Goal: Feedback & Contribution: Submit feedback/report problem

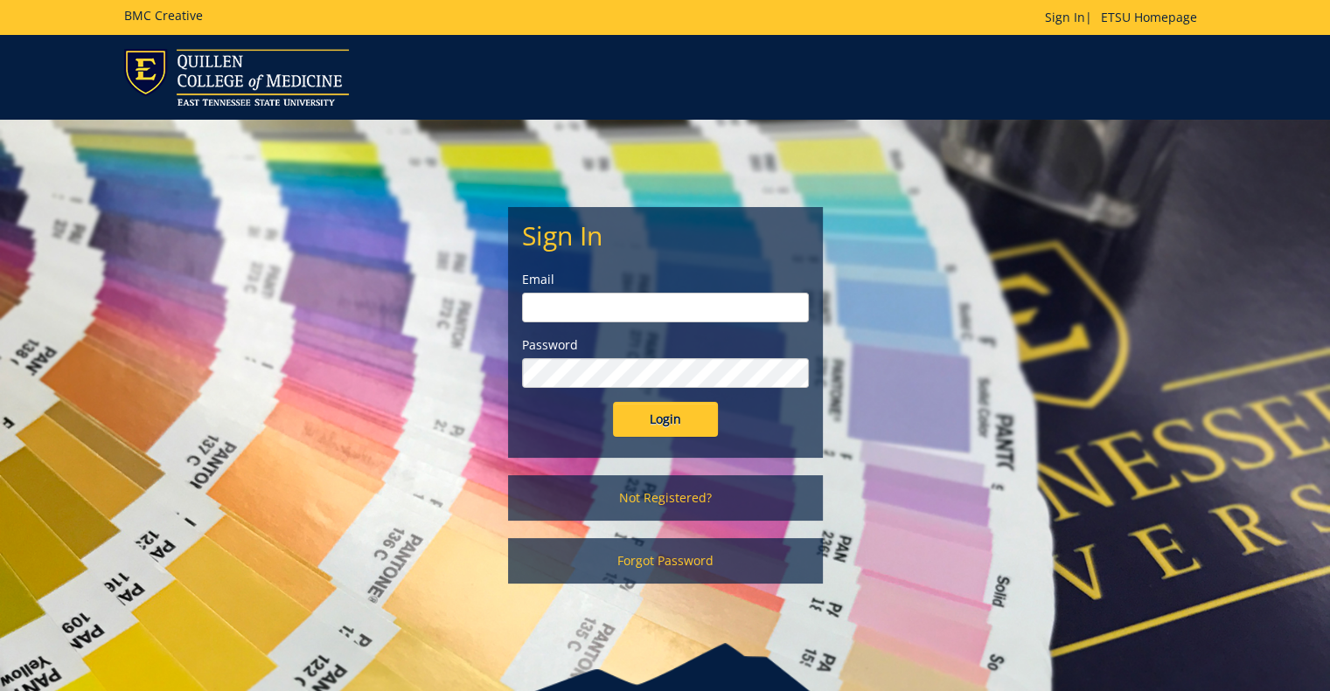
click at [630, 309] on input "email" at bounding box center [665, 308] width 287 height 30
type input "debown@etsu.edu"
click at [647, 424] on input "Login" at bounding box center [665, 419] width 105 height 35
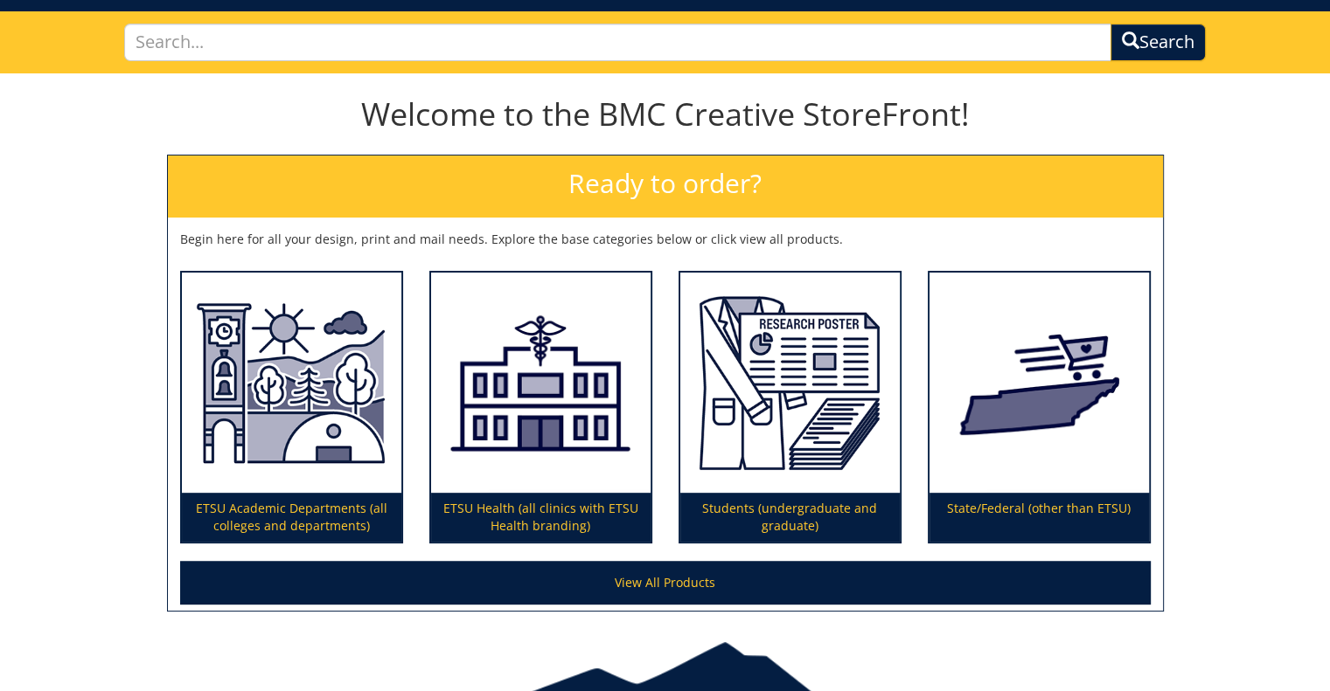
scroll to position [196, 0]
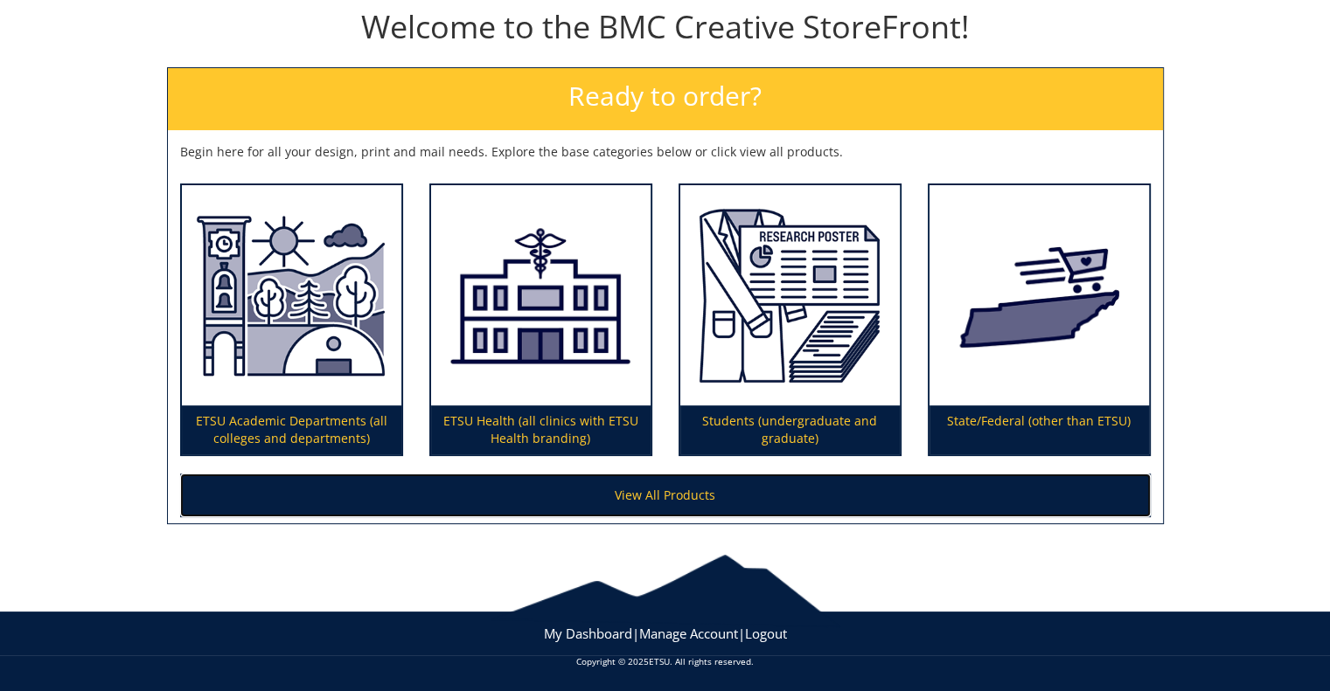
click at [670, 490] on link "View All Products" at bounding box center [665, 496] width 970 height 44
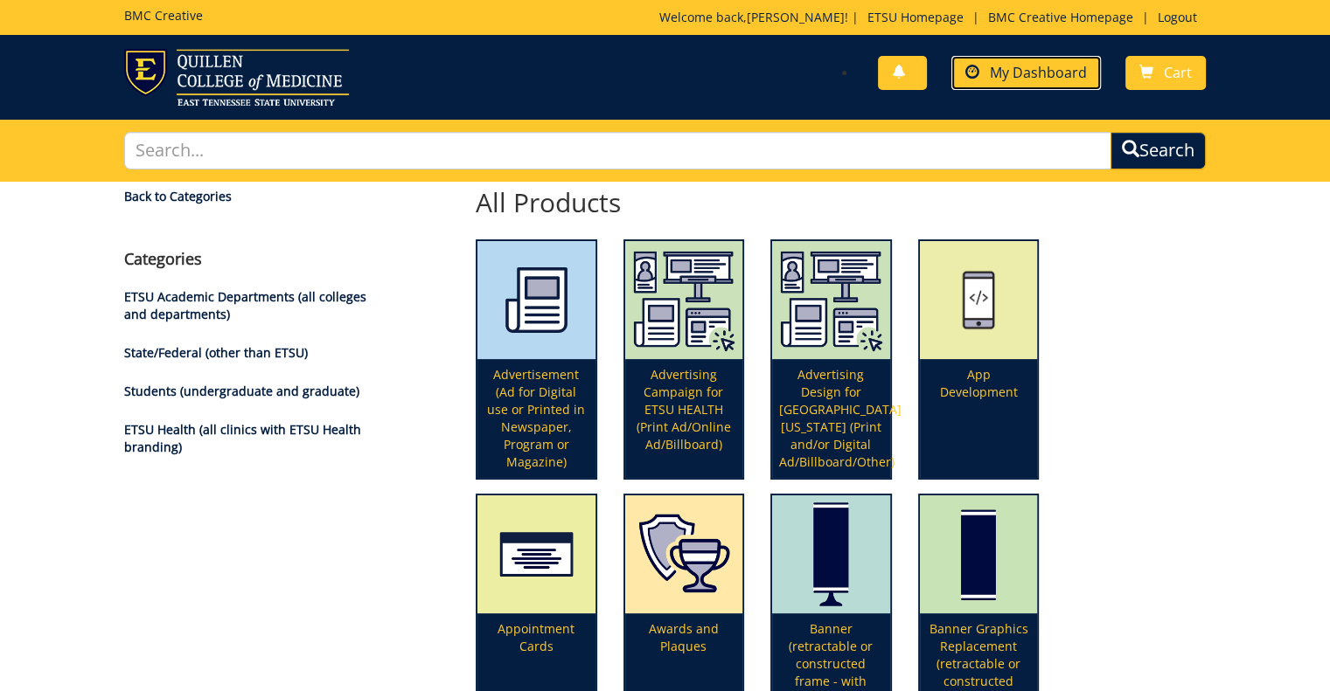
click at [1056, 71] on span "My Dashboard" at bounding box center [1038, 72] width 97 height 19
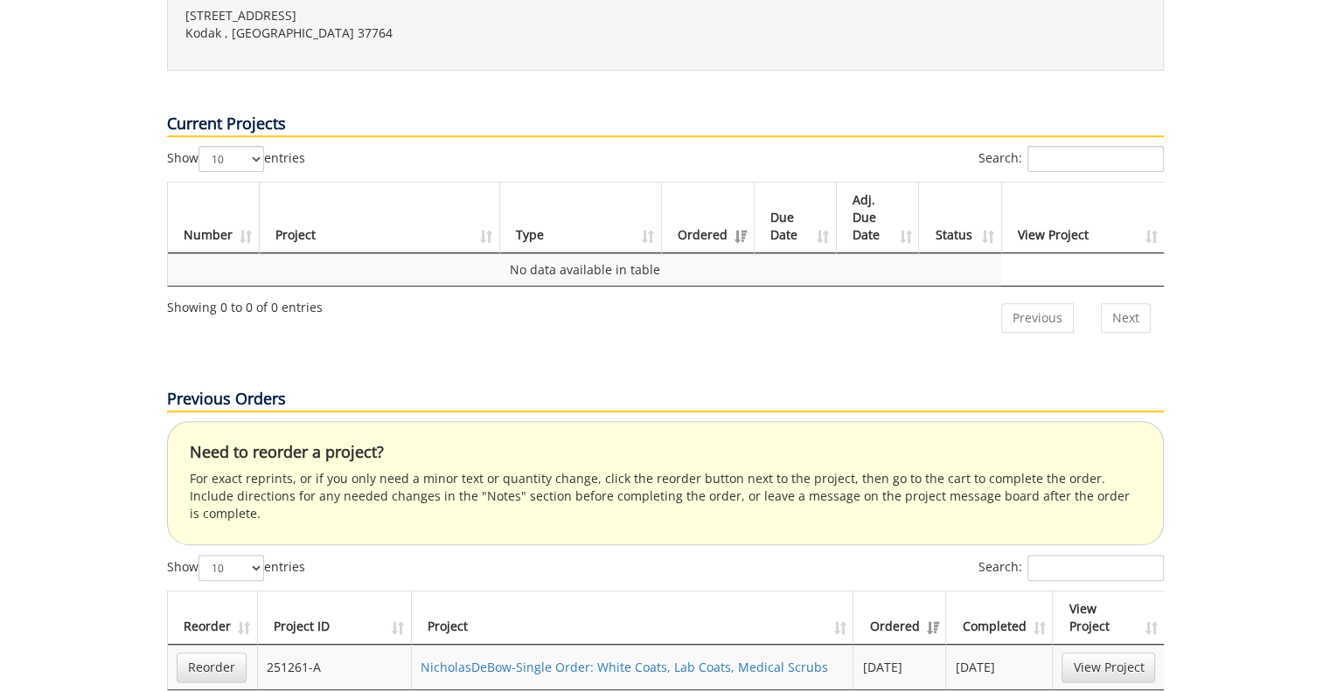
scroll to position [787, 0]
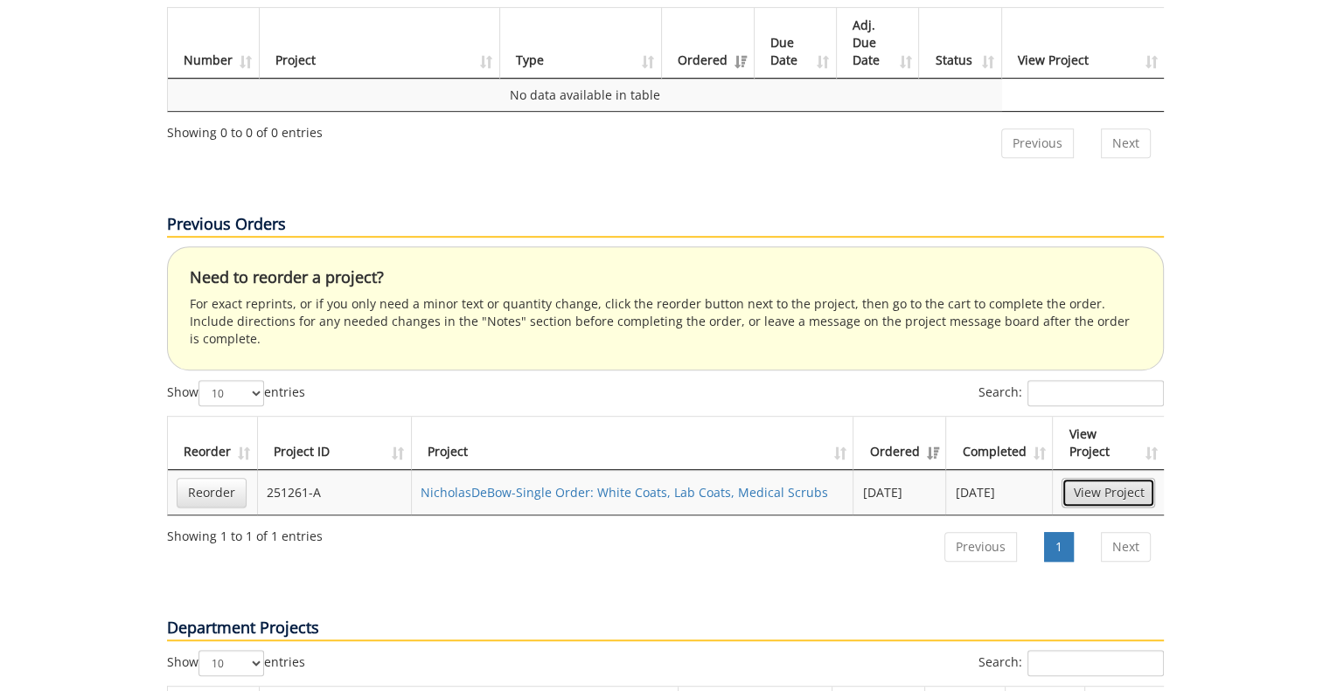
click at [1092, 478] on link "View Project" at bounding box center [1108, 493] width 94 height 30
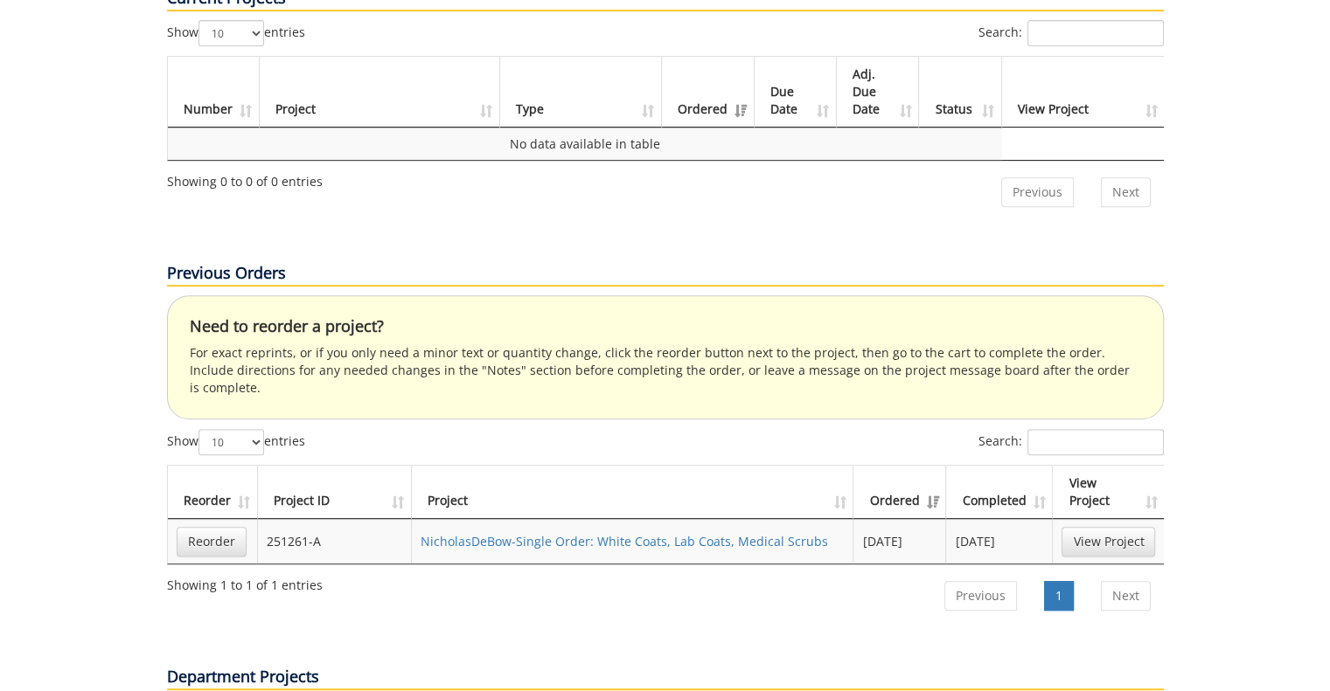
scroll to position [733, 0]
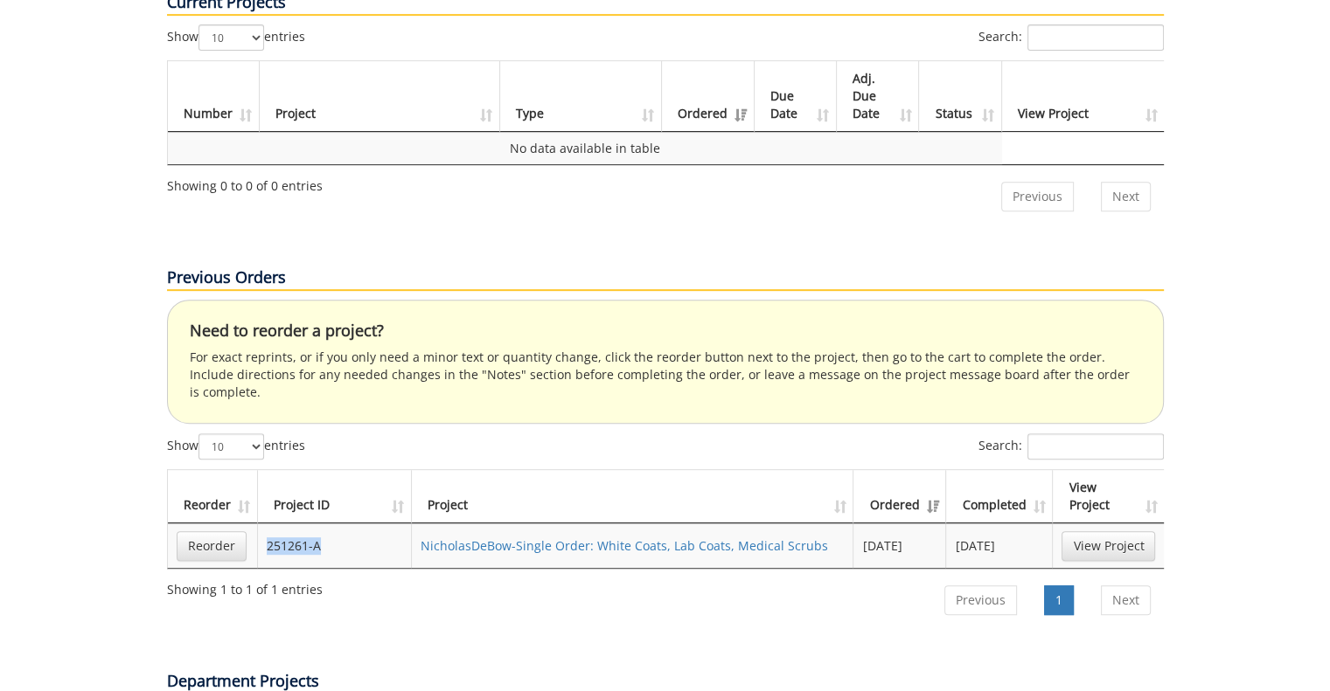
drag, startPoint x: 318, startPoint y: 482, endPoint x: 265, endPoint y: 483, distance: 53.4
click at [265, 524] on td "251261-A" at bounding box center [335, 546] width 154 height 45
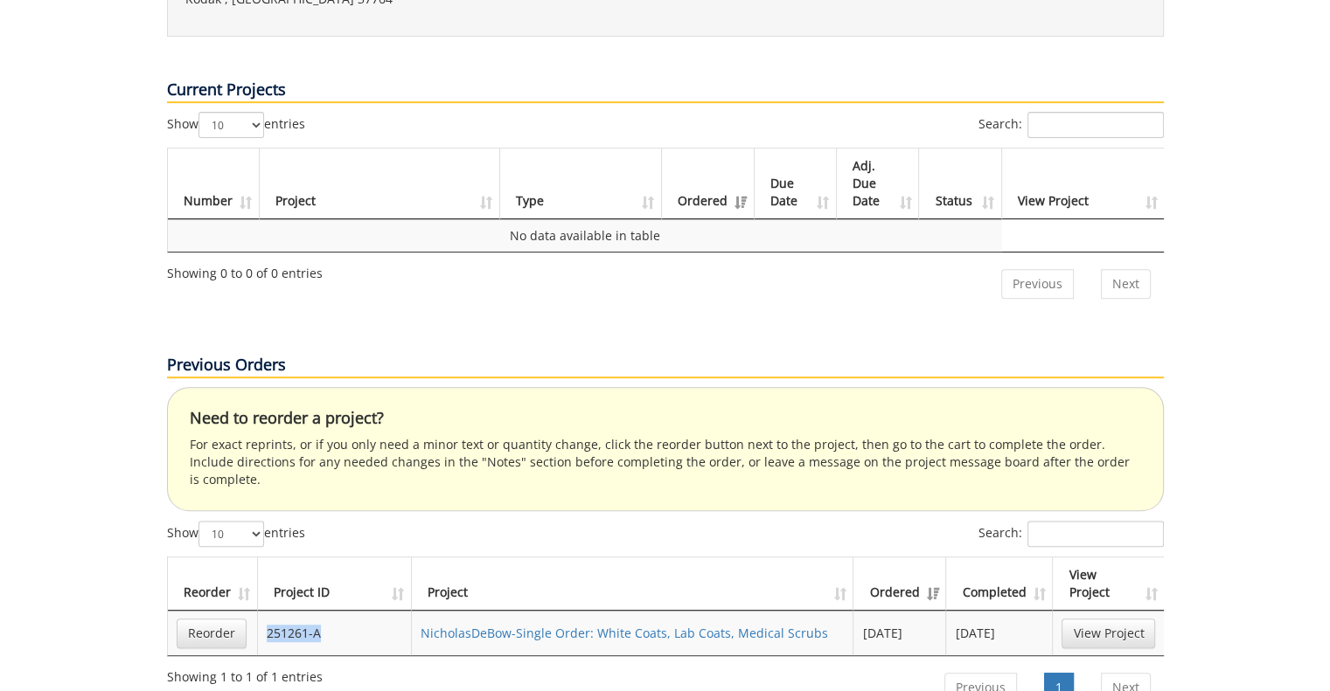
scroll to position [821, 0]
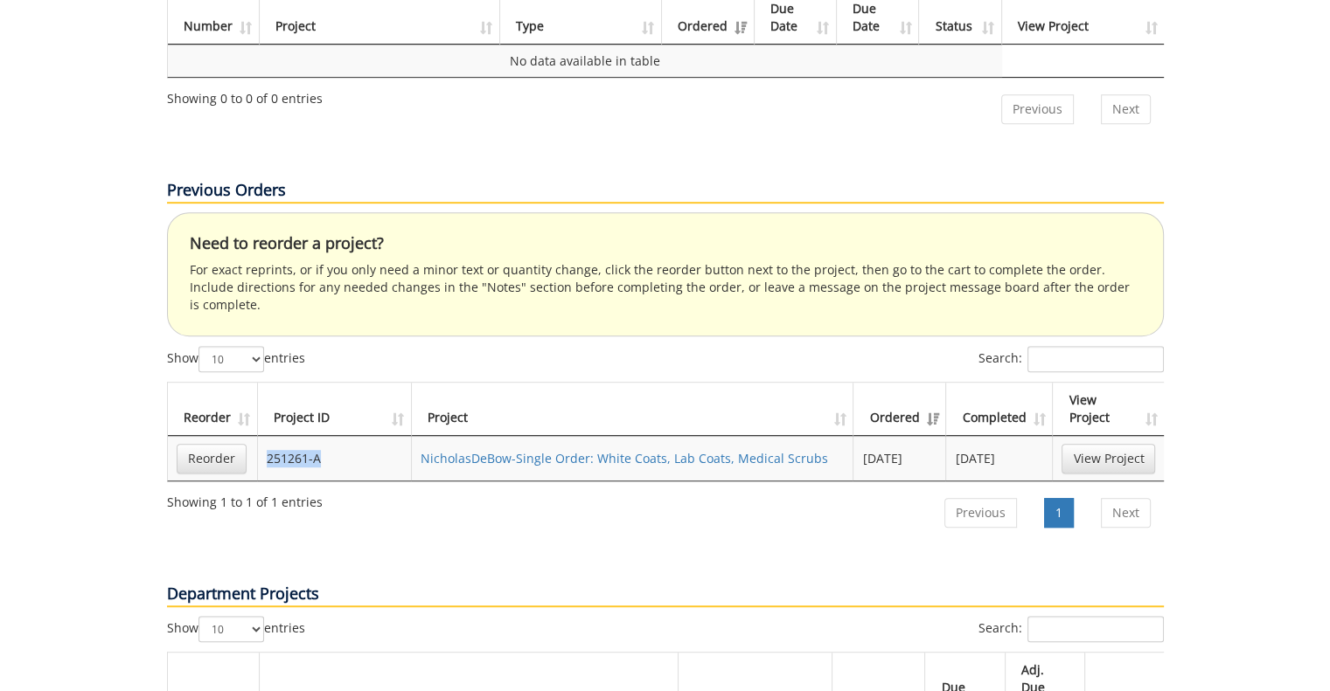
copy td "251261-A"
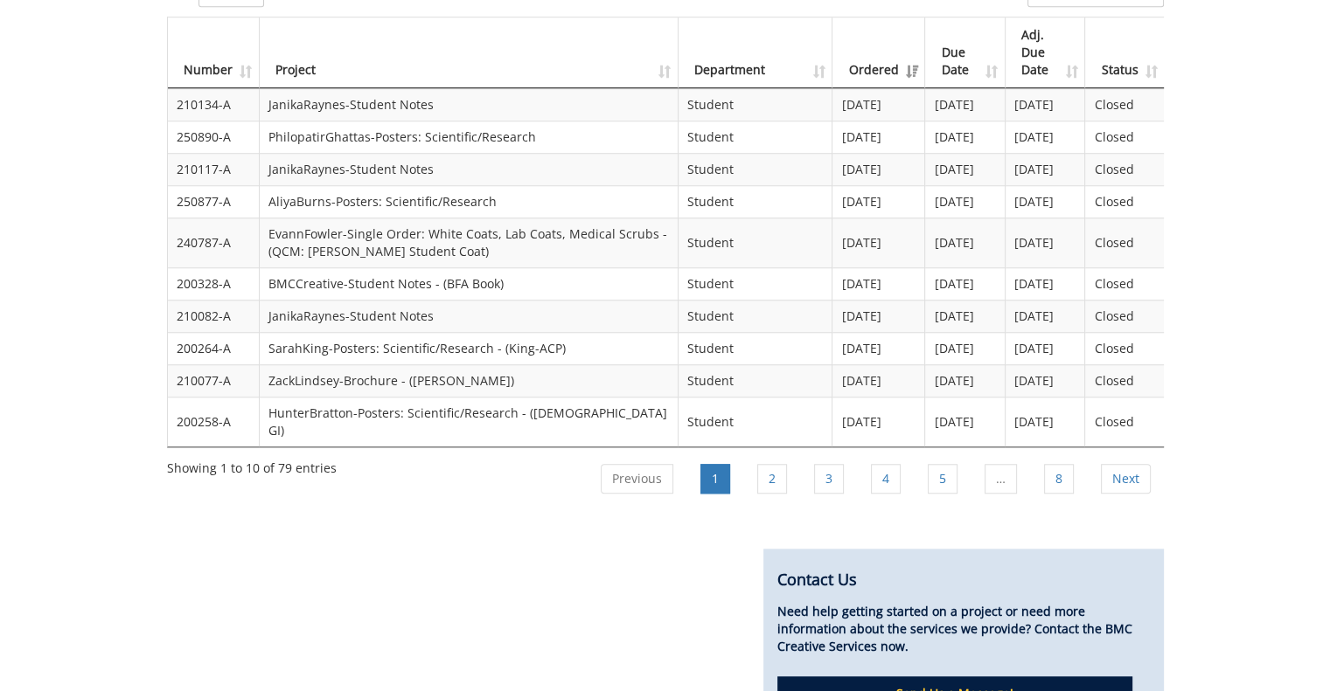
scroll to position [1608, 0]
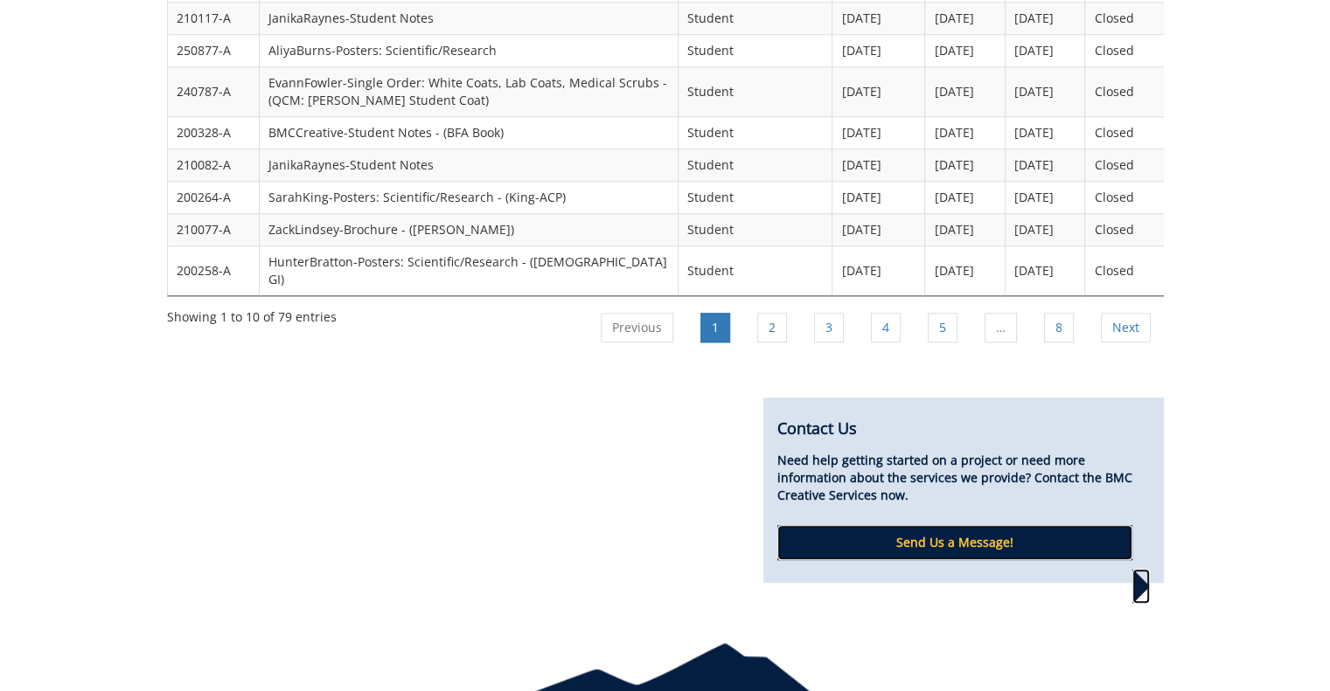
click at [999, 525] on p "Send Us a Message!" at bounding box center [954, 542] width 355 height 35
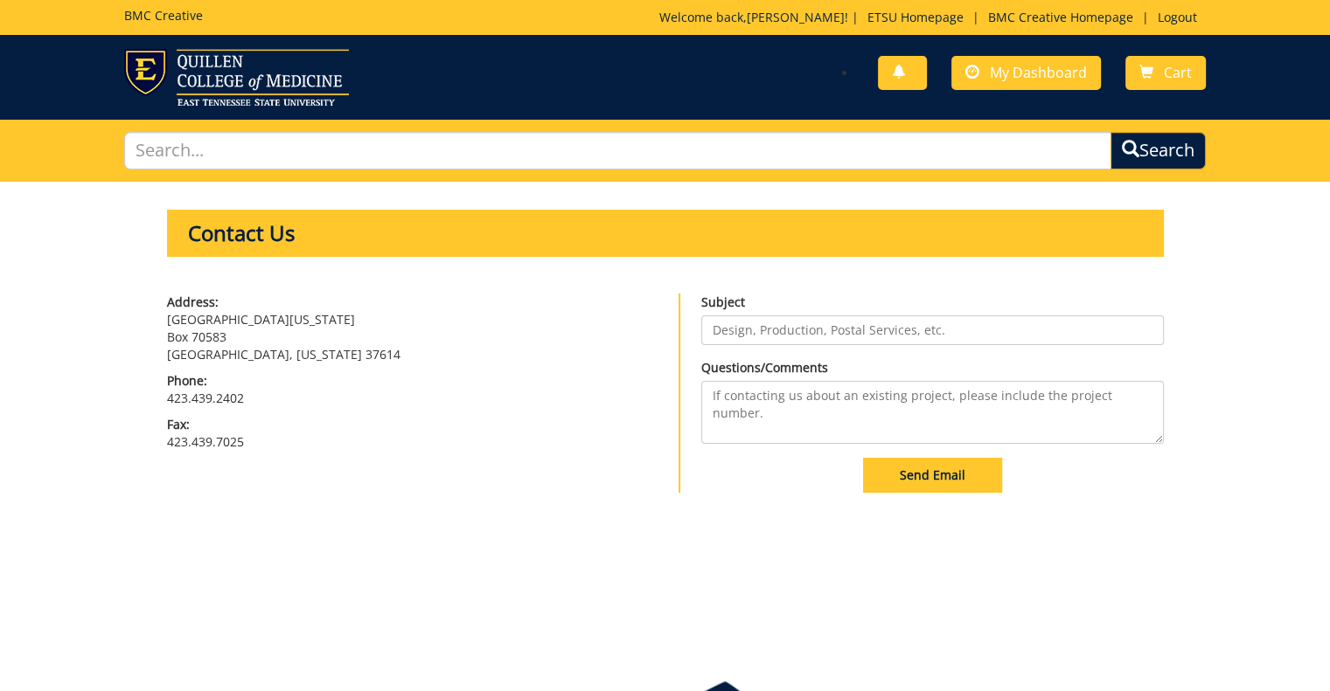
click at [775, 330] on input "Subject" at bounding box center [932, 331] width 462 height 30
type input "White Coat Mislabel"
click at [1080, 406] on textarea "Questions/Comments" at bounding box center [932, 412] width 462 height 63
paste textarea "251261-A"
click at [1040, 428] on textarea "Hello, I previously ordered a white coat (Project 251261-A" at bounding box center [932, 412] width 462 height 63
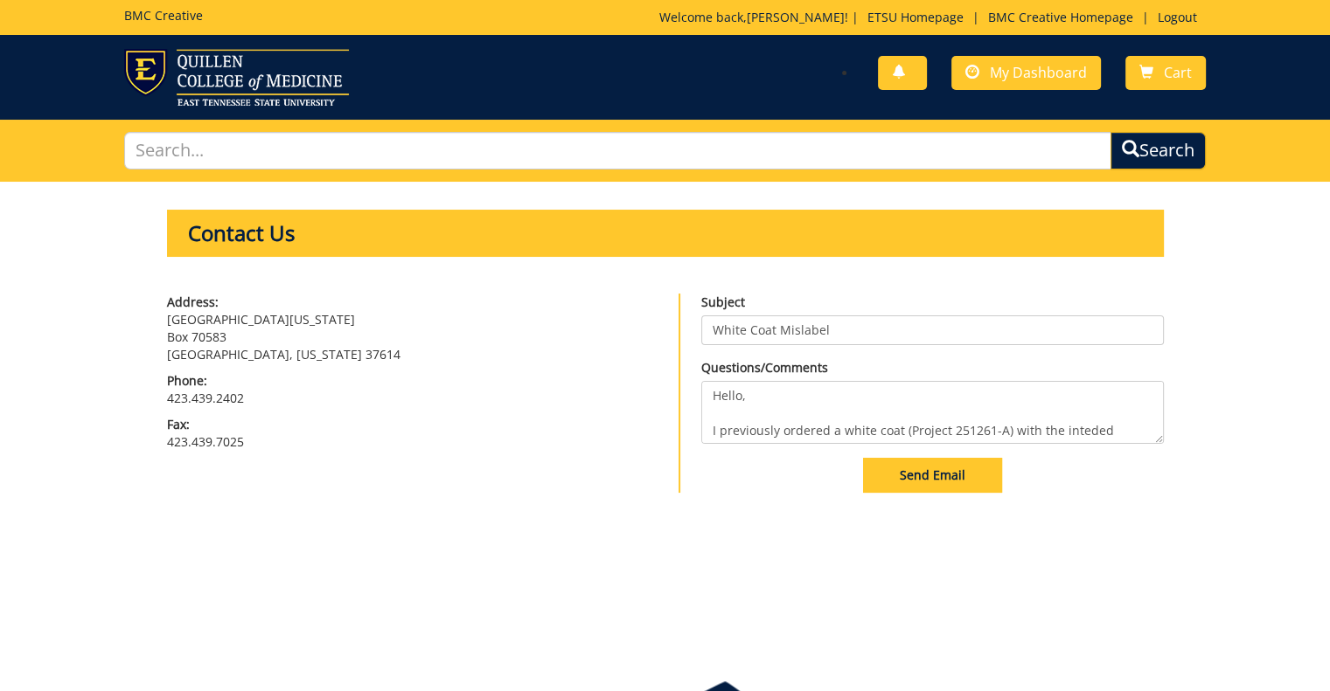
click at [1069, 442] on textarea "Hello, I previously ordered a white coat (Project 251261-A) with the inteded" at bounding box center [932, 412] width 462 height 63
click at [1079, 428] on textarea "Hello, I previously ordered a white coat (Project 251261-A) with the indteed" at bounding box center [932, 412] width 462 height 63
drag, startPoint x: 1107, startPoint y: 430, endPoint x: 1073, endPoint y: 432, distance: 33.3
click at [1073, 432] on textarea "Hello, I previously ordered a white coat (Project 251261-A) with the indteed" at bounding box center [932, 412] width 462 height 63
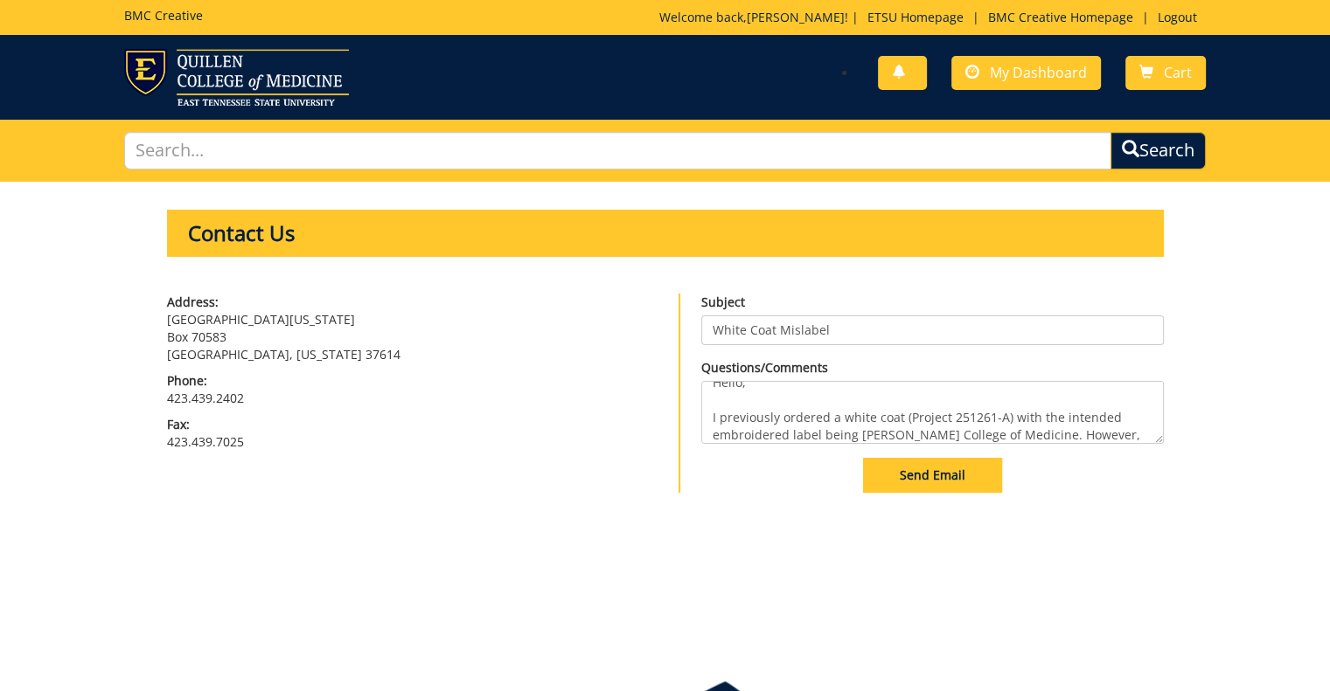
scroll to position [31, 0]
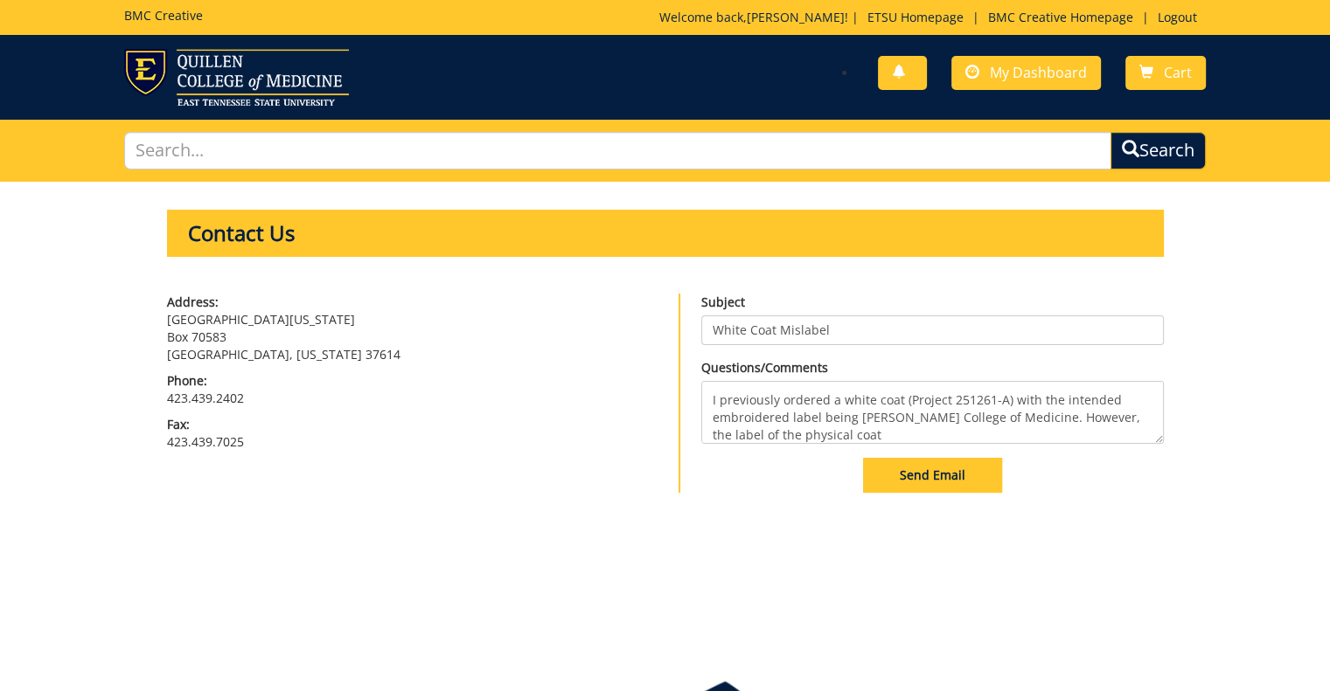
click at [1007, 413] on textarea "Hello, I previously ordered a white coat (Project 251261-A) with the intended e…" at bounding box center [932, 412] width 462 height 63
click at [979, 426] on textarea "Hello, I previously ordered a white coat (Project 251261-A) with the intended e…" at bounding box center [932, 412] width 462 height 63
click at [942, 412] on textarea "Hello, I previously ordered a white coat (Project 251261-A) with the intended e…" at bounding box center [932, 412] width 462 height 63
click at [1028, 436] on textarea "Hello, I previously ordered a white coat (Project 251261-A) with the intended e…" at bounding box center [932, 412] width 462 height 63
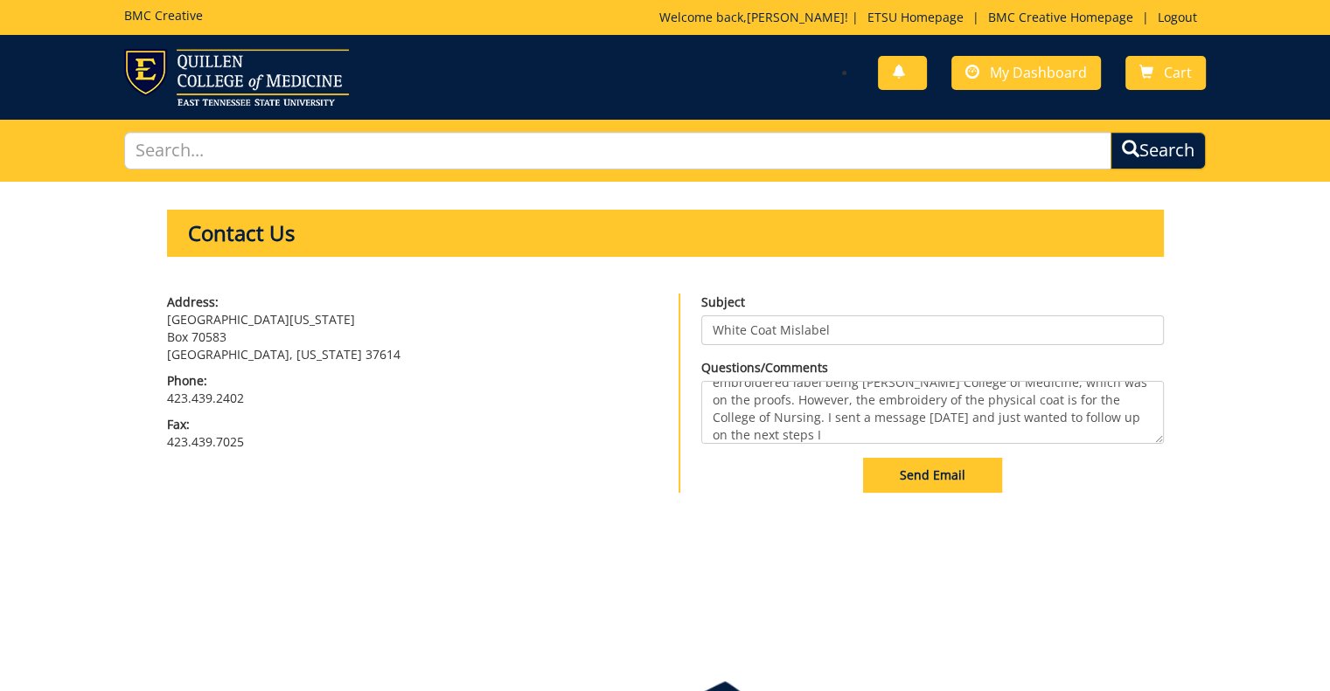
click at [940, 419] on textarea "Hello, I previously ordered a white coat (Project 251261-A) with the intended e…" at bounding box center [932, 412] width 462 height 63
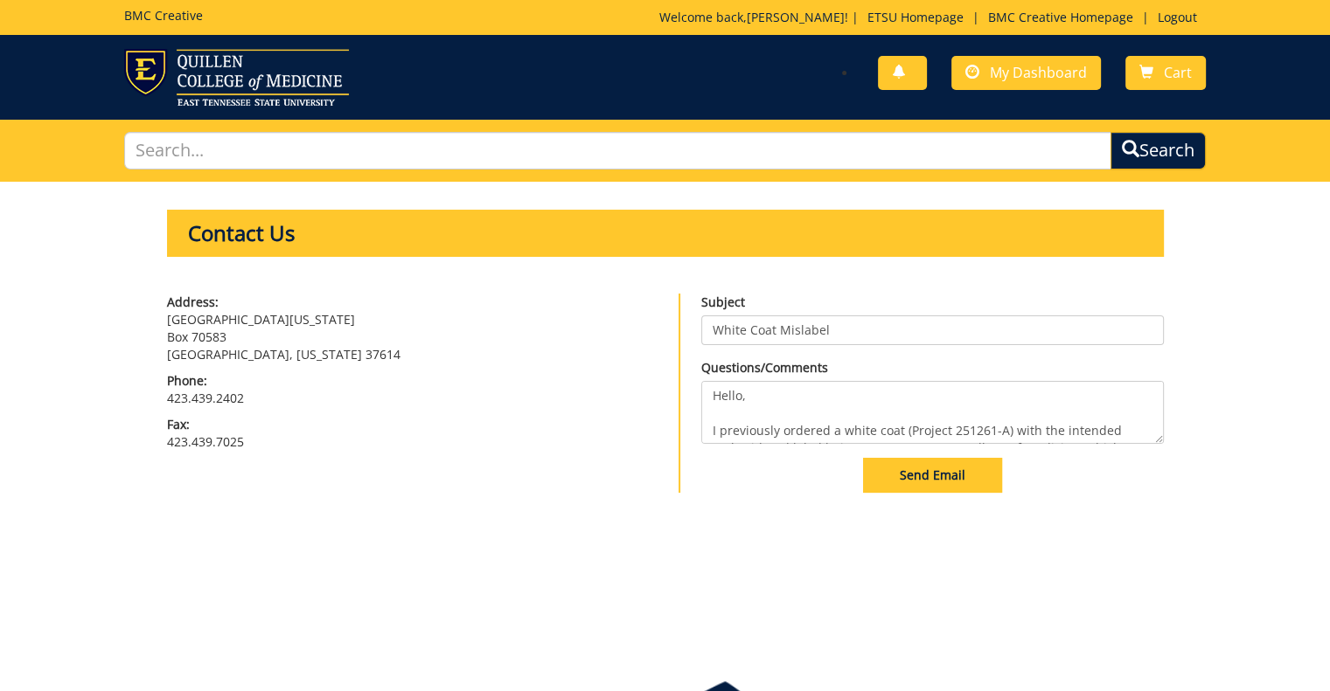
scroll to position [71, 0]
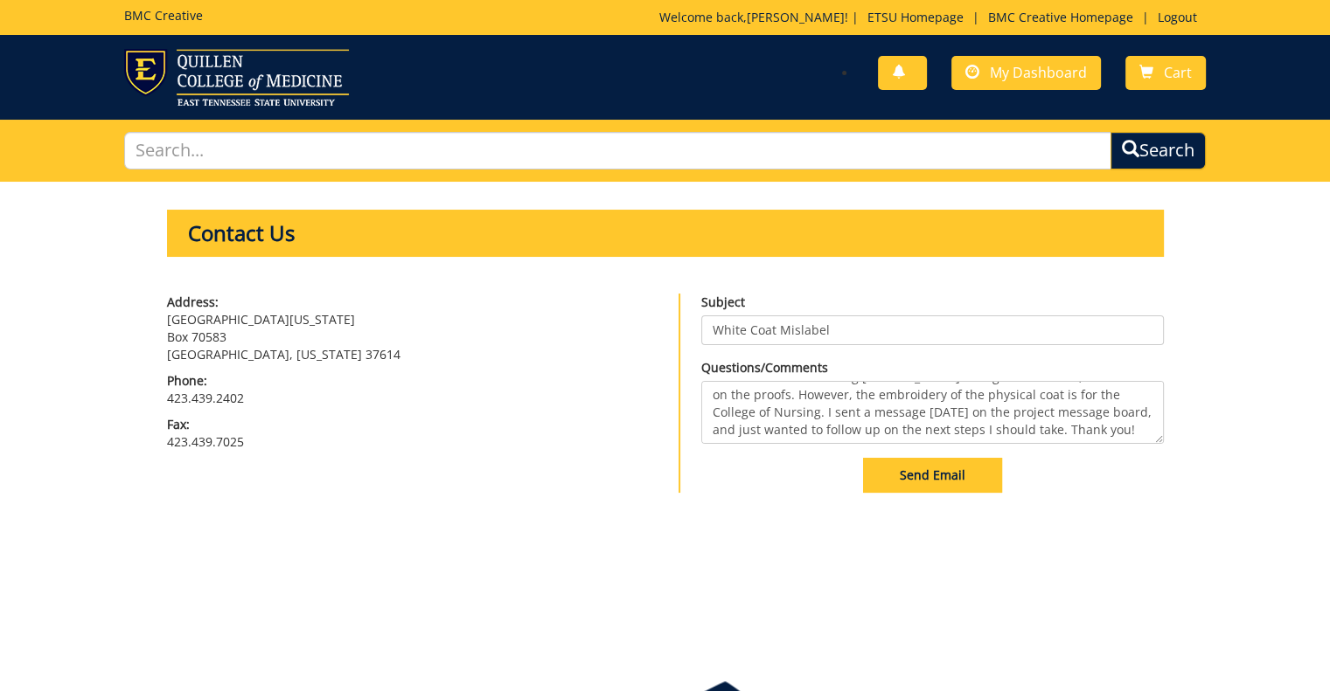
click at [1059, 426] on textarea "Hello, I previously ordered a white coat (Project 251261-A) with the intended e…" at bounding box center [932, 412] width 462 height 63
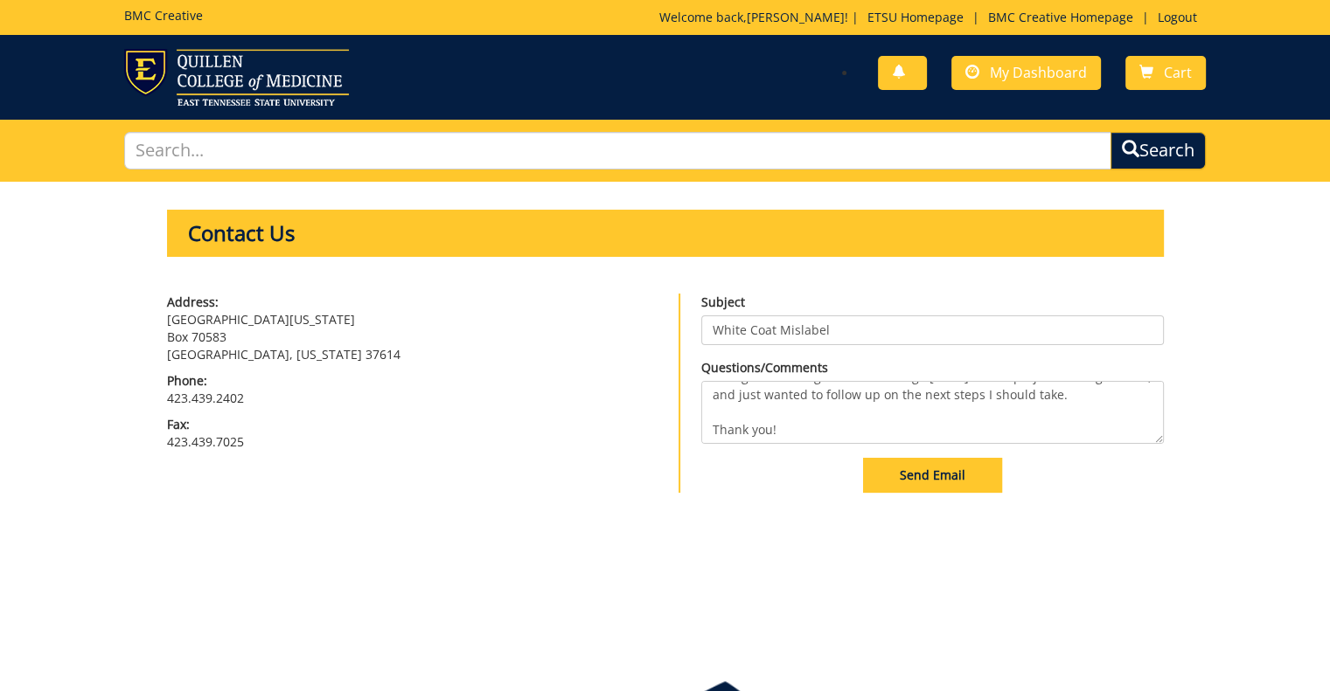
click at [848, 432] on textarea "Hello, I previously ordered a white coat (Project 251261-A) with the intended e…" at bounding box center [932, 412] width 462 height 63
click at [946, 426] on textarea "Hello, I previously ordered a white coat (Project 251261-A) with the intended e…" at bounding box center [932, 412] width 462 height 63
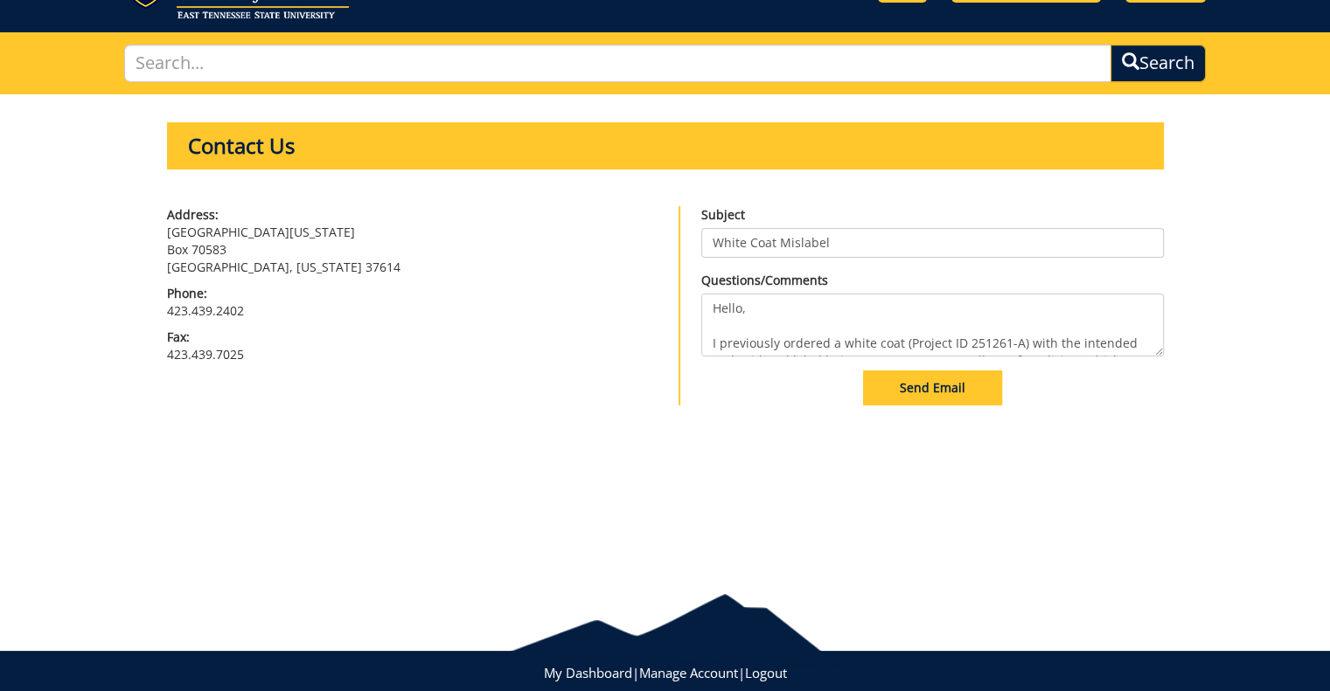
click at [1119, 333] on textarea "Hello, I previously ordered a white coat (Project ID 251261-A) with the intende…" at bounding box center [932, 325] width 462 height 63
click at [865, 338] on textarea "Hello, I previously ordered a white coat (Project ID 251261-A) with the intende…" at bounding box center [932, 325] width 462 height 63
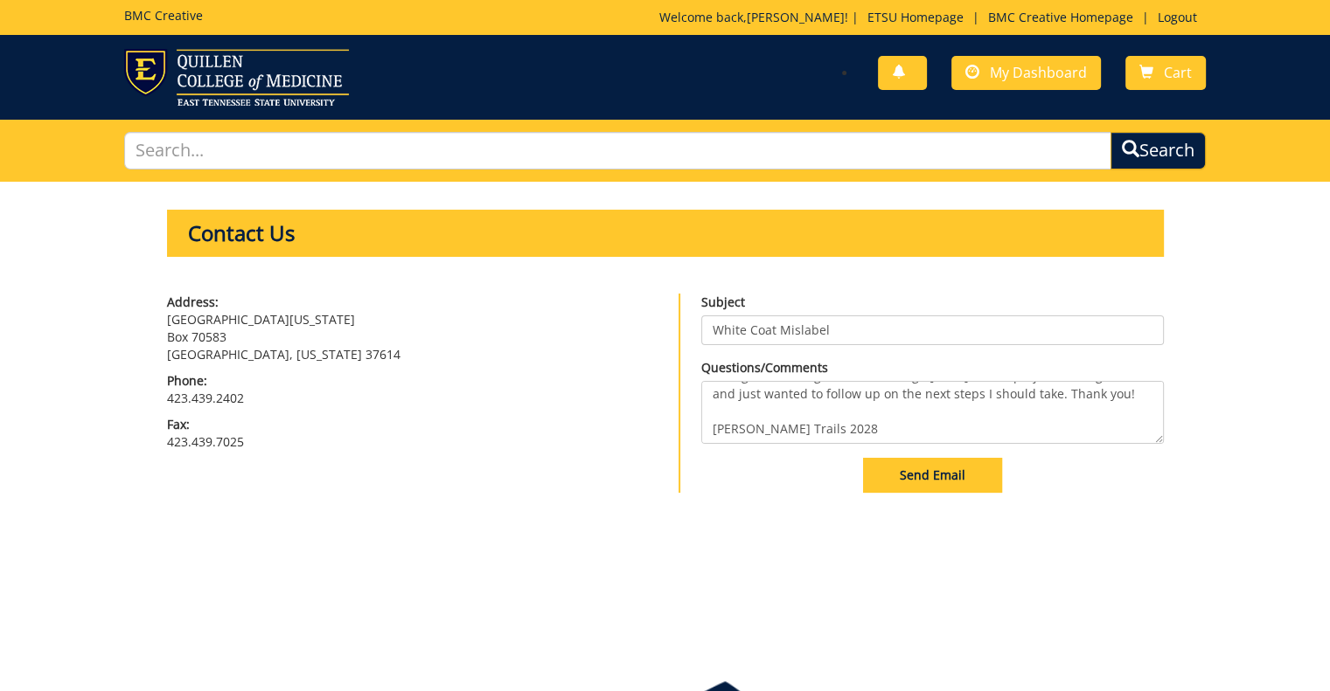
scroll to position [123, 0]
type textarea "Hello, I previously ordered a white coat (Project ID 251261-A) with the intende…"
click at [921, 478] on span "Send Email" at bounding box center [932, 475] width 66 height 17
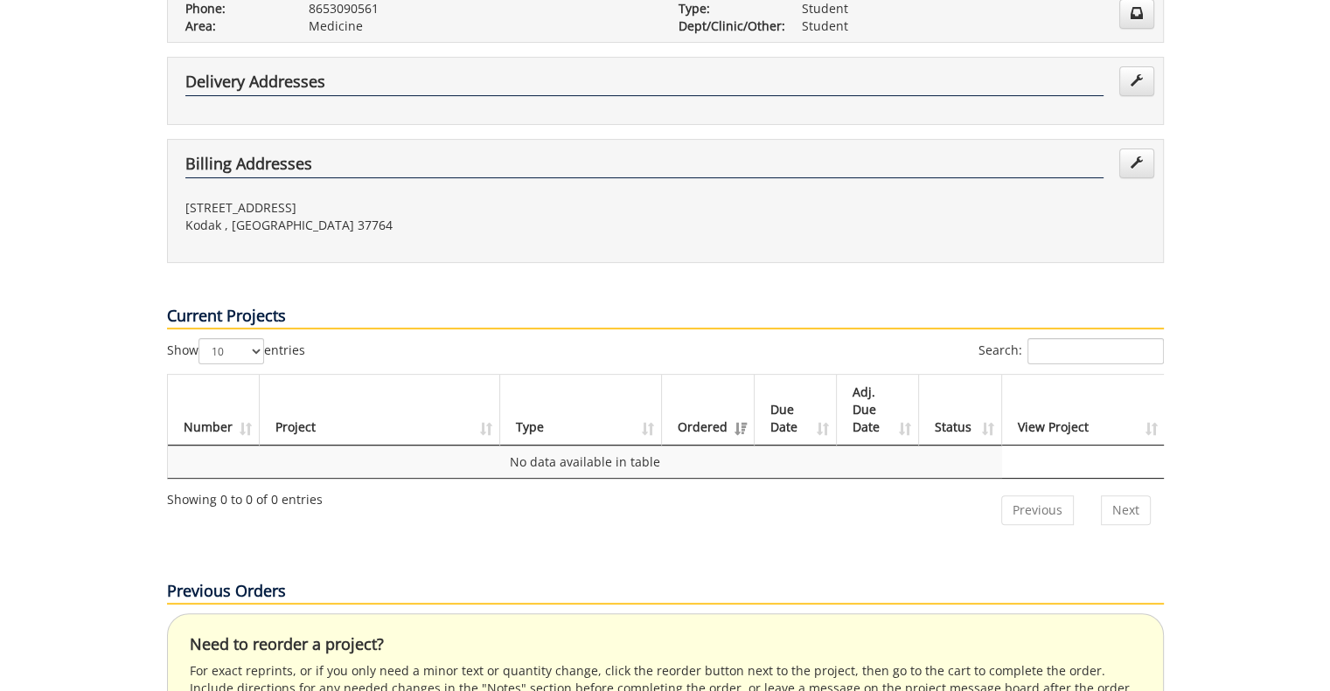
scroll to position [874, 0]
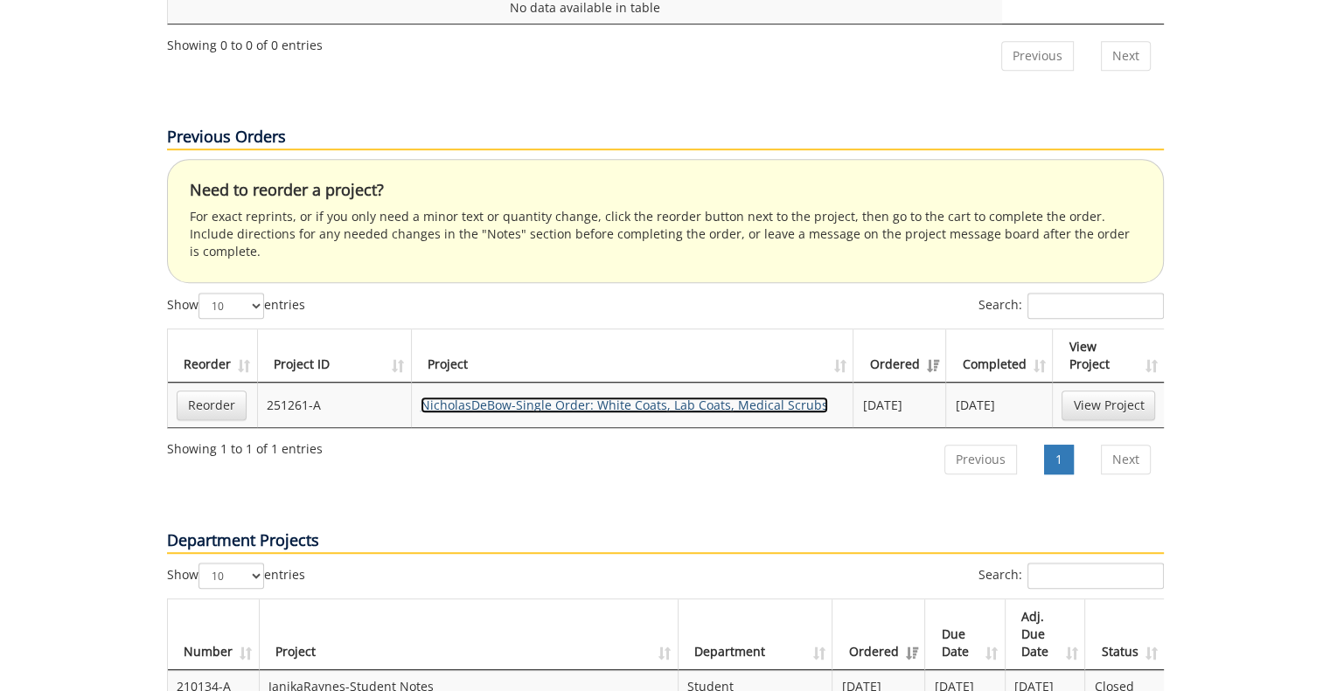
click at [489, 397] on link "NicholasDeBow-Single Order: White Coats, Lab Coats, Medical Scrubs" at bounding box center [623, 405] width 407 height 17
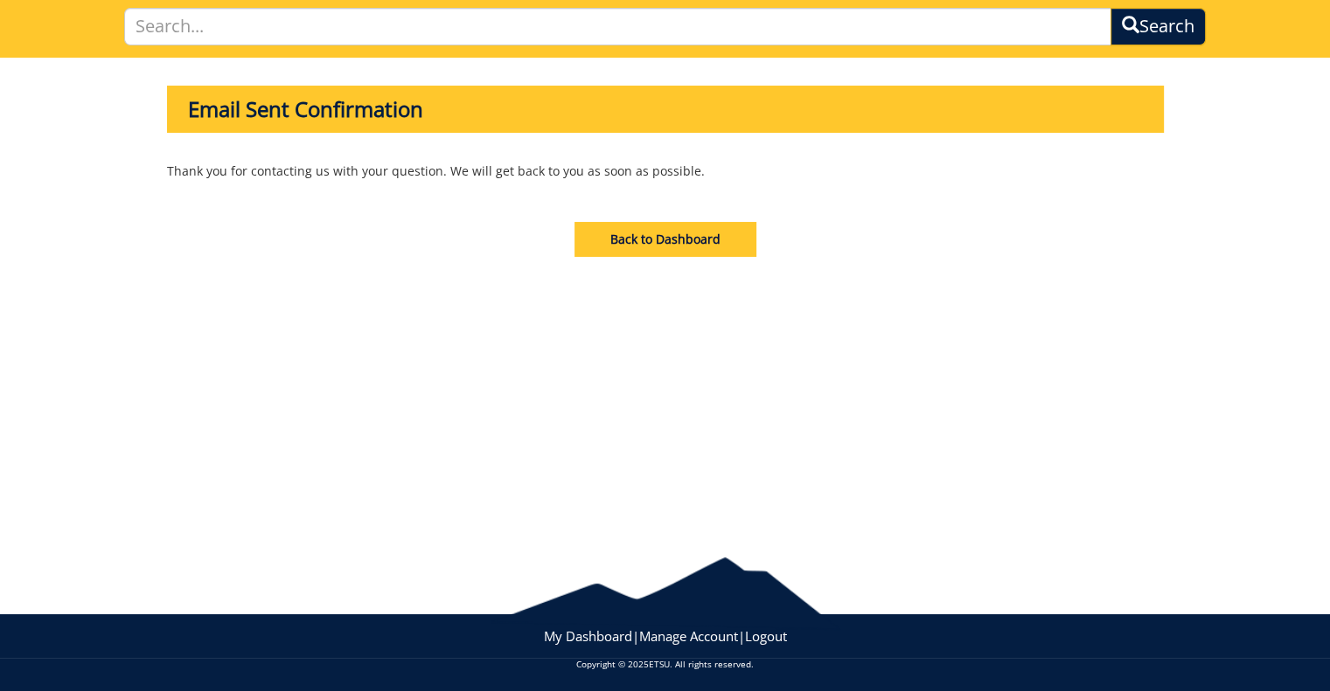
scroll to position [129, 0]
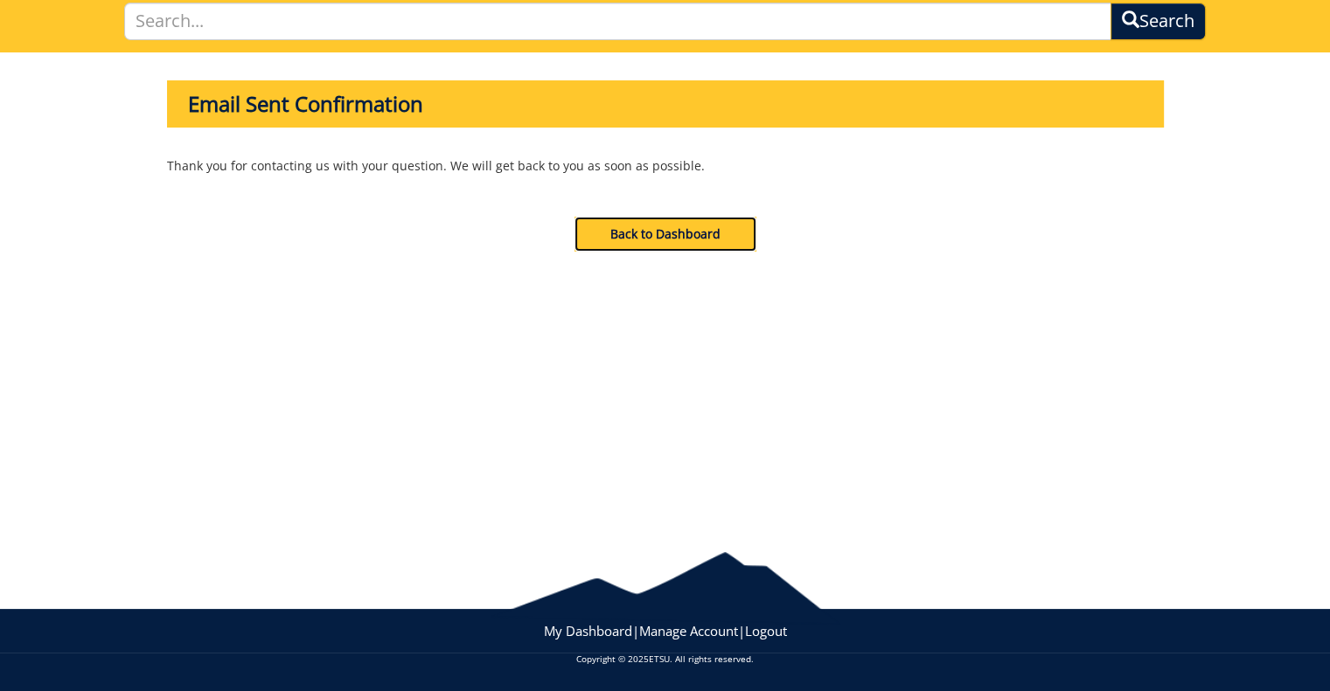
click at [676, 219] on link "Back to Dashboard" at bounding box center [665, 234] width 182 height 35
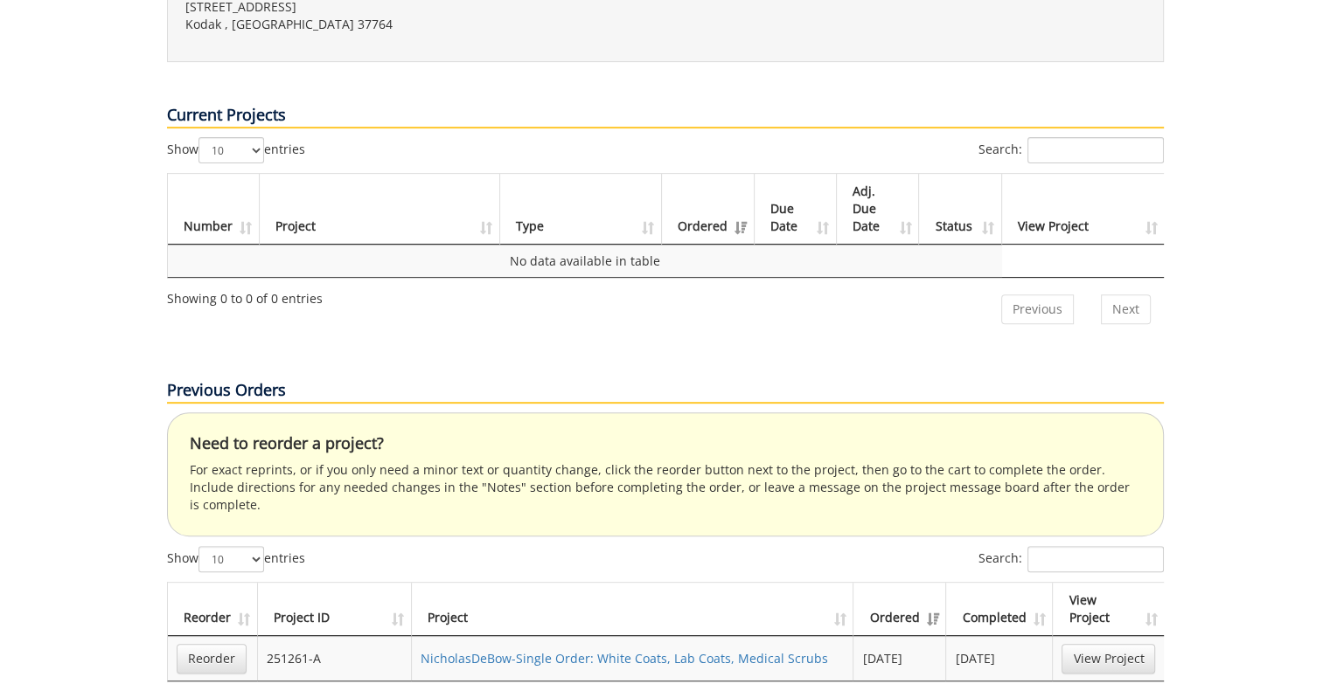
scroll to position [612, 0]
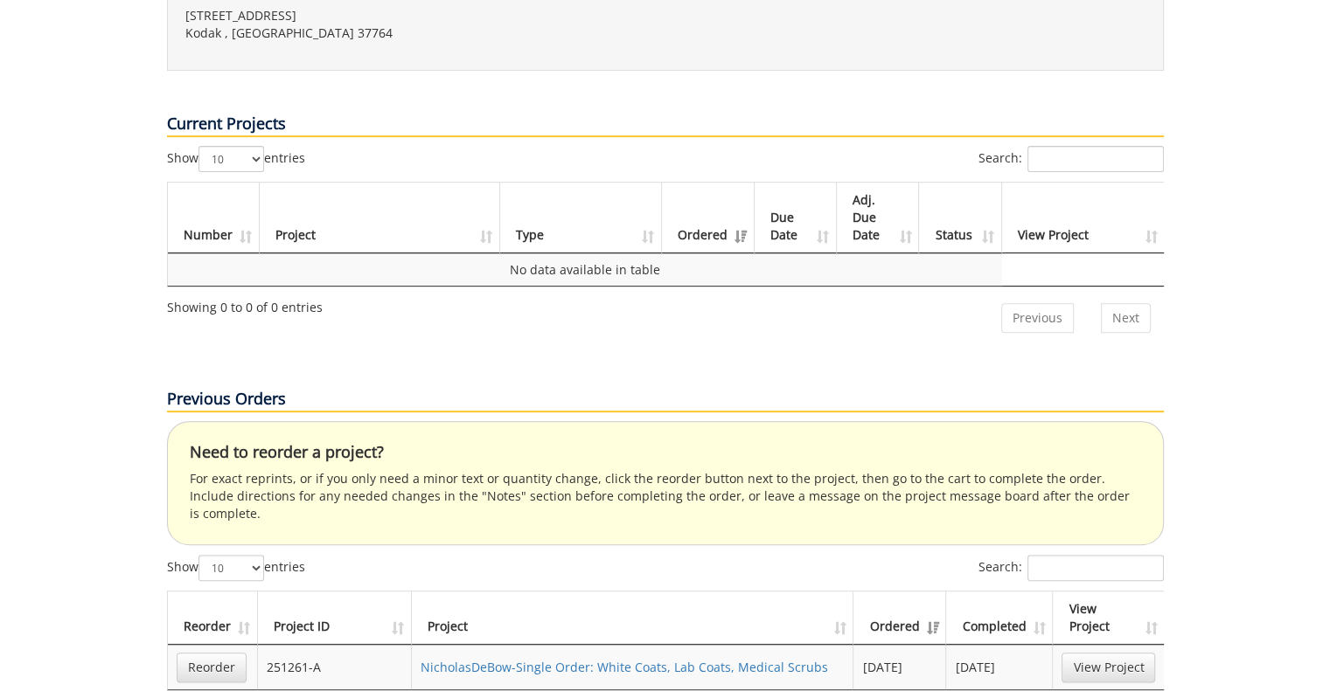
click at [178, 434] on div "Need to reorder a project? For exact reprints, or if you only need a minor text…" at bounding box center [665, 483] width 997 height 124
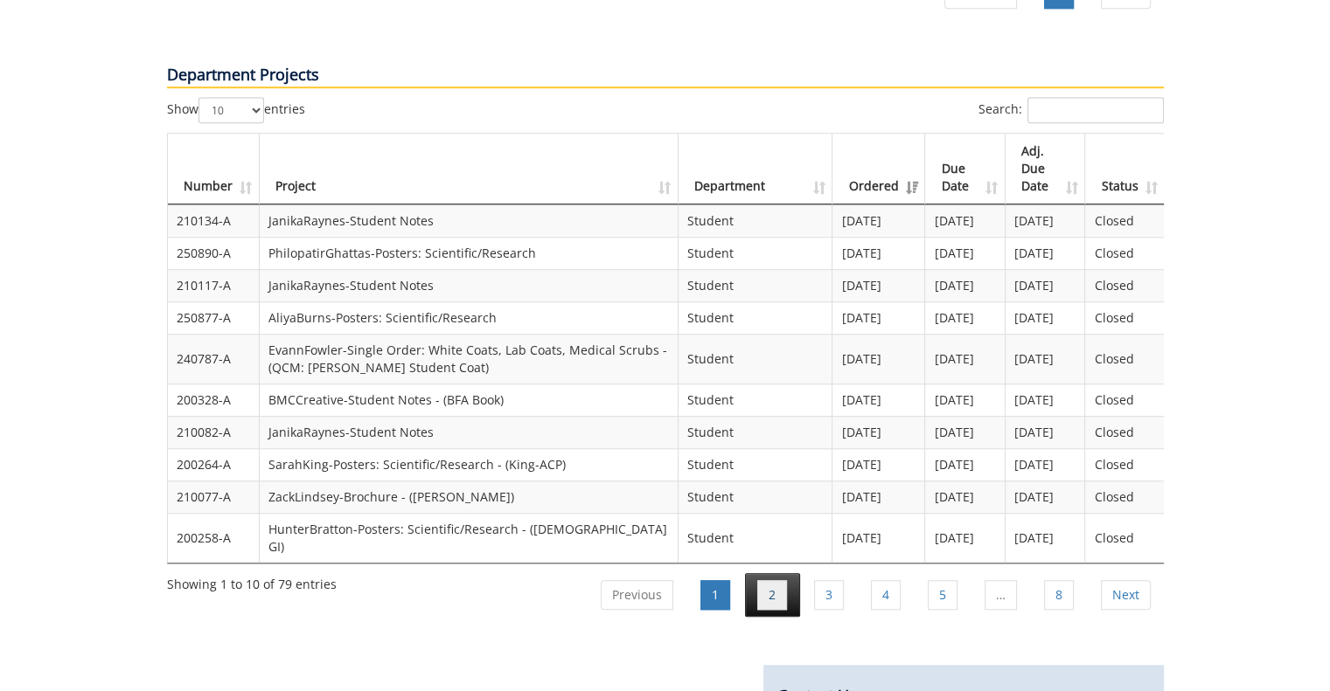
scroll to position [1311, 0]
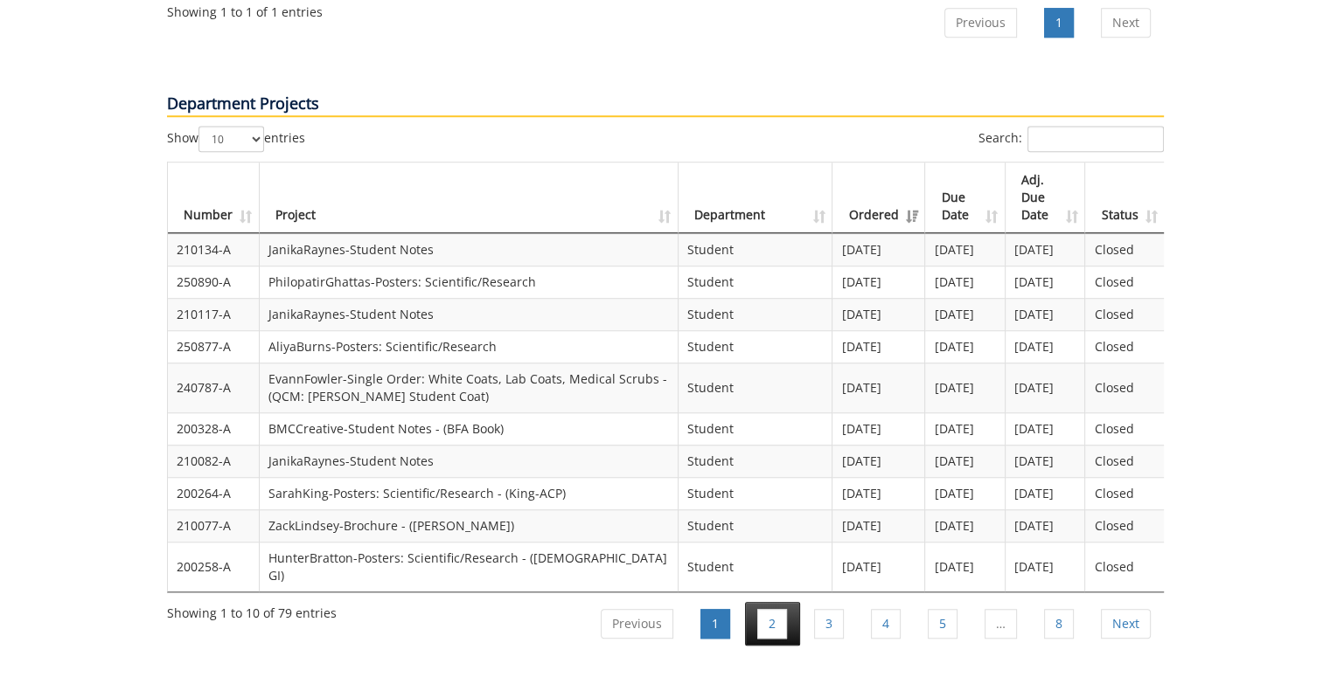
click at [794, 602] on li "2" at bounding box center [772, 624] width 55 height 44
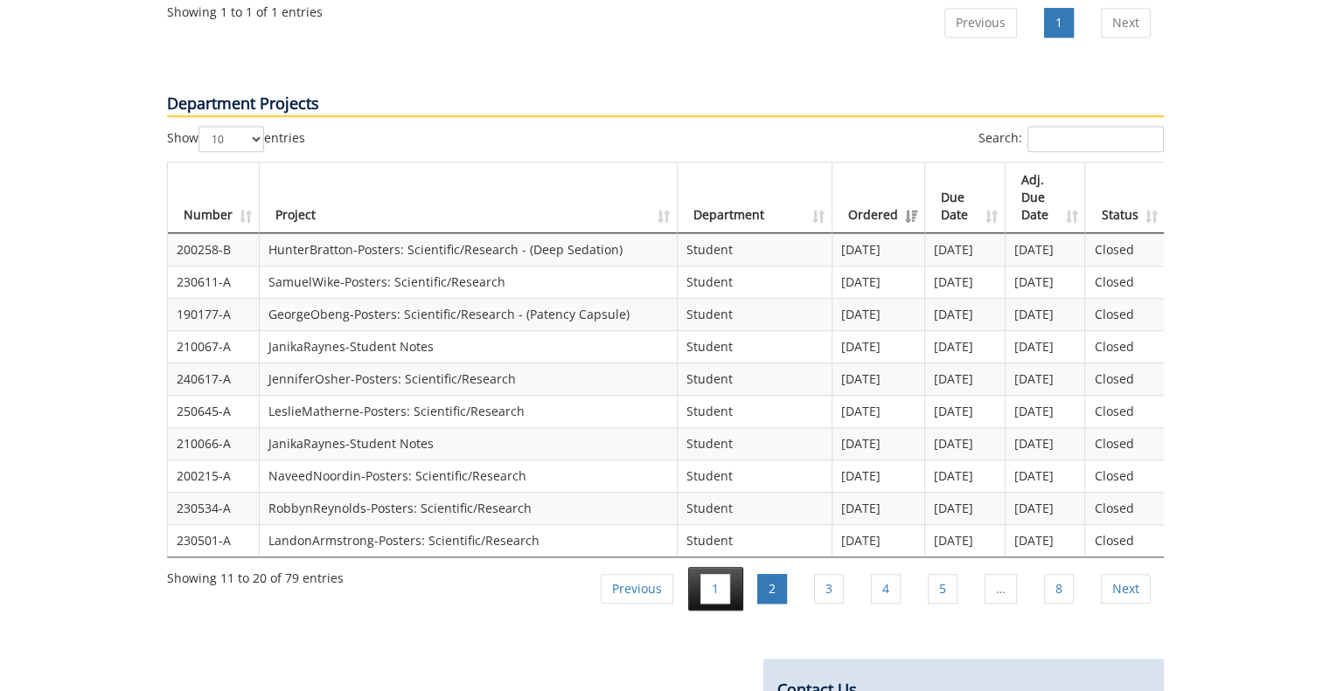
click at [743, 567] on li "1" at bounding box center [715, 589] width 55 height 44
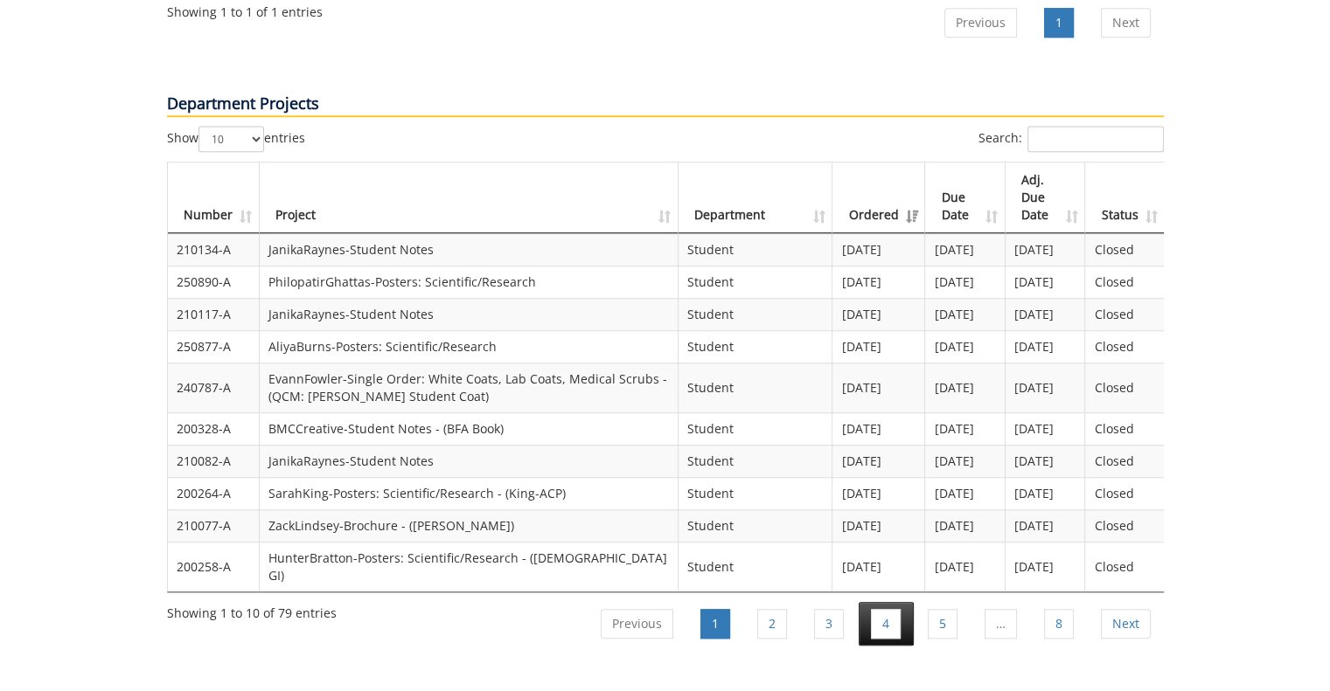
click at [867, 602] on li "4" at bounding box center [885, 624] width 55 height 44
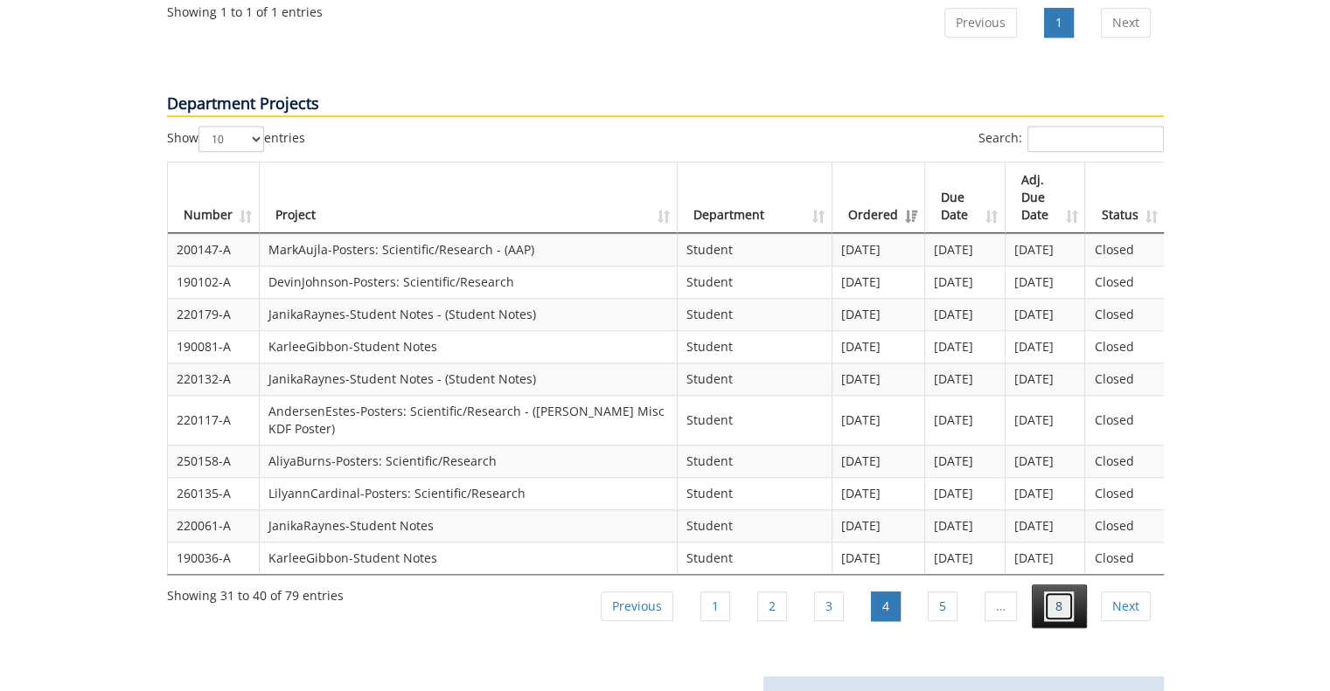
click at [1047, 592] on link "8" at bounding box center [1059, 607] width 30 height 30
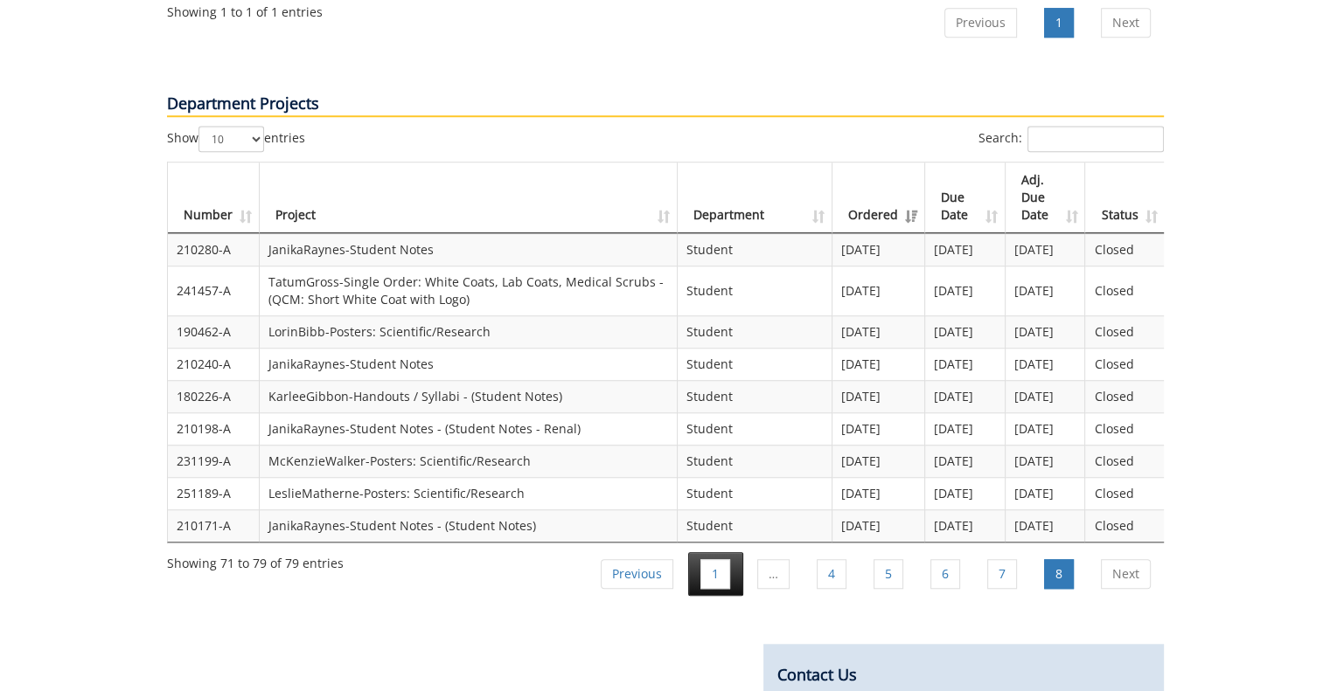
click at [736, 552] on li "1" at bounding box center [715, 574] width 55 height 44
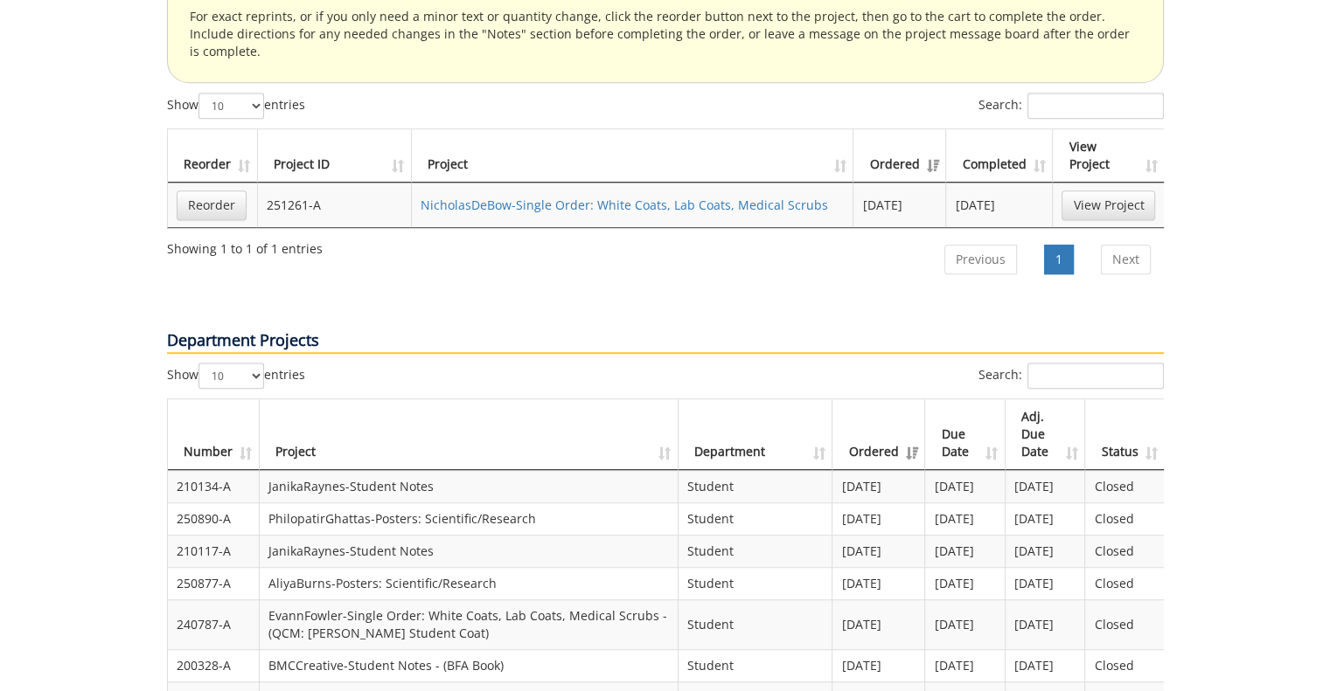
scroll to position [874, 0]
